Goal: Find specific page/section: Find specific page/section

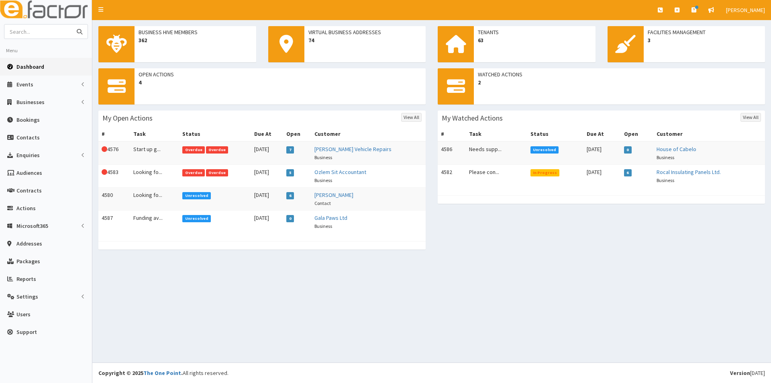
click at [43, 35] on input "text" at bounding box center [37, 32] width 67 height 14
type input "pimelea"
click at [71, 25] on button "submit" at bounding box center [79, 32] width 16 height 14
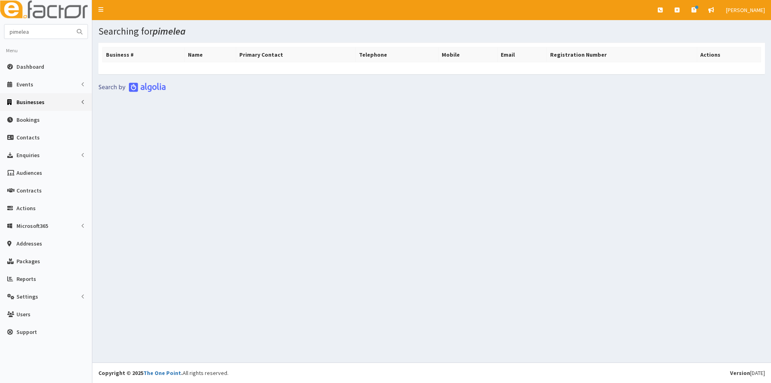
click at [33, 102] on span "Businesses" at bounding box center [30, 101] width 28 height 7
click at [42, 116] on span "Businesses" at bounding box center [31, 116] width 28 height 7
